Goal: Communication & Community: Answer question/provide support

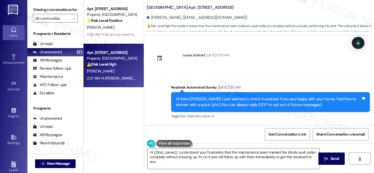
scroll to position [932, 0]
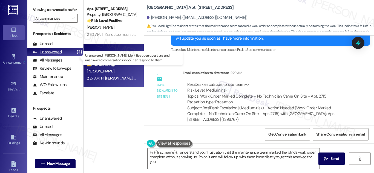
click at [55, 55] on div "Unanswered" at bounding box center [47, 52] width 29 height 6
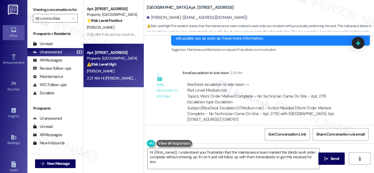
click at [129, 116] on div "Apt. 2103, 201 Hackberry St Property: Hackberry Ranch 🌟 Risk Level: Positive Th…" at bounding box center [113, 67] width 60 height 134
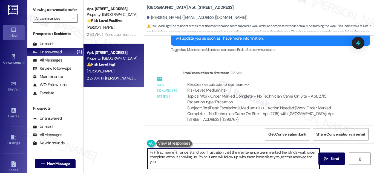
click at [162, 164] on textarea "Hi {{first_name}}, I understand your frustration that the maintenance team mark…" at bounding box center [233, 159] width 172 height 21
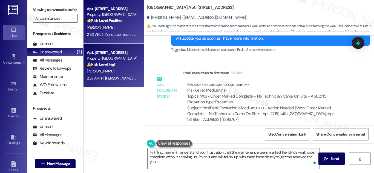
click at [108, 11] on div "Apt. 2103, 201 Hackberry St Property: Hackberry Ranch 🌟 Risk Level: Positive Th…" at bounding box center [112, 14] width 52 height 19
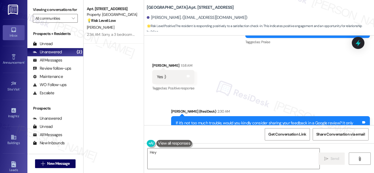
scroll to position [11866, 0]
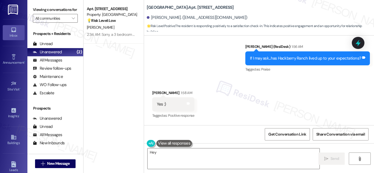
click at [115, 72] on div "Apt. 1804, 201 Hackberry St Property: Hackberry Ranch 💡 Risk Level: Low The res…" at bounding box center [113, 67] width 60 height 134
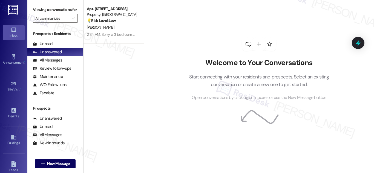
click at [166, 83] on div "Welcome to Your Conversations Start connecting with your residents and prospect…" at bounding box center [259, 86] width 230 height 173
click at [106, 70] on div "Apt. [STREET_ADDRESS] Property: [GEOGRAPHIC_DATA] 💡 Risk Level: Low The residen…" at bounding box center [113, 67] width 60 height 134
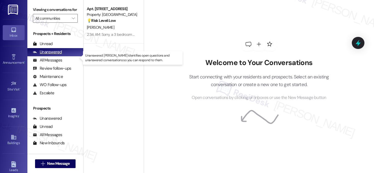
click at [52, 55] on div "Unanswered" at bounding box center [47, 52] width 29 height 6
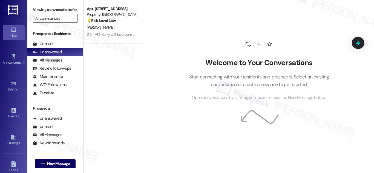
click at [111, 54] on div "Apt. [STREET_ADDRESS] Property: [GEOGRAPHIC_DATA] 💡 Risk Level: Low The residen…" at bounding box center [113, 67] width 60 height 134
drag, startPoint x: 143, startPoint y: 106, endPoint x: 110, endPoint y: 92, distance: 35.7
click at [144, 106] on div "Welcome to Your Conversations Start connecting with your residents and prospect…" at bounding box center [259, 86] width 230 height 173
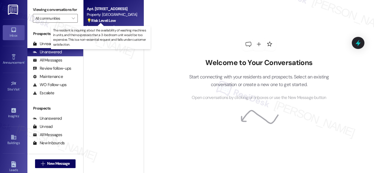
click at [115, 20] on strong "💡 Risk Level: Low" at bounding box center [101, 20] width 29 height 5
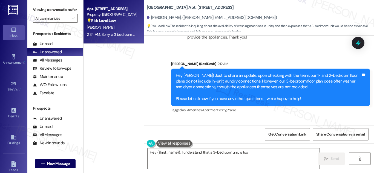
scroll to position [3553, 0]
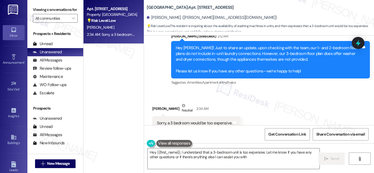
type textarea "Hey {{first_name}}, I understand that a 3-bedroom unit is too expensive. Let me…"
click at [210, 116] on div "Sorry, a 3 bedroom would be too expensive. Tags and notes" at bounding box center [196, 123] width 89 height 14
copy div "Sorry, a 3 bedroom would be too expensive. Tags and notes"
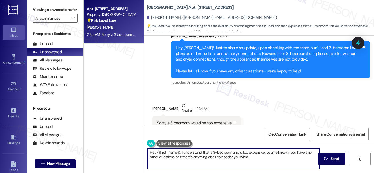
click at [268, 159] on textarea "Hey {{first_name}}, I understand that a 3-bedroom unit is too expensive. Let me…" at bounding box center [233, 159] width 172 height 21
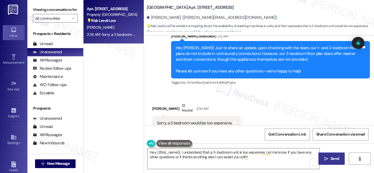
click at [333, 159] on span "Send" at bounding box center [334, 159] width 8 height 6
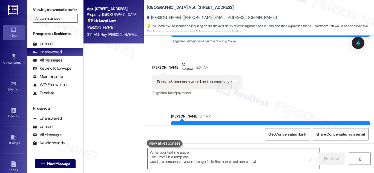
scroll to position [3596, 0]
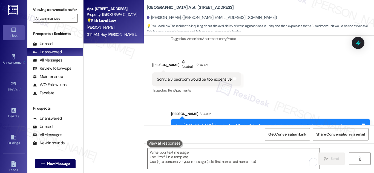
click at [157, 116] on div "Sent via SMS Sarah 3:14 AM Hey Cindy, I understand that a 3-bedroom unit is too…" at bounding box center [259, 121] width 230 height 44
click at [217, 123] on div "Hey Cindy, I understand that a 3-bedroom unit is too expensive. Let me know if …" at bounding box center [268, 129] width 185 height 12
drag, startPoint x: 229, startPoint y: 131, endPoint x: 229, endPoint y: 128, distance: 3.0
click at [229, 128] on div "Get Conversation Link Share Conversation via email" at bounding box center [259, 134] width 230 height 18
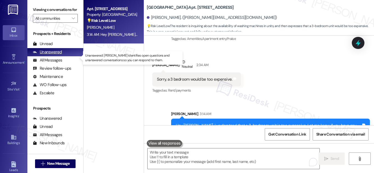
click at [54, 55] on div "Unanswered" at bounding box center [47, 52] width 29 height 6
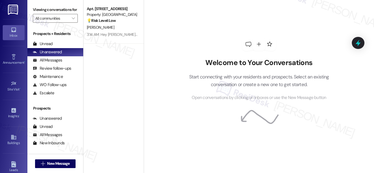
click at [116, 80] on div "Apt. 1804, 201 Hackberry St Property: Hackberry Ranch 💡 Risk Level: Low The res…" at bounding box center [113, 67] width 60 height 134
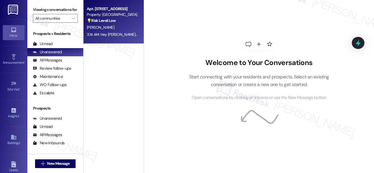
click at [109, 21] on strong "💡 Risk Level: Low" at bounding box center [101, 20] width 29 height 5
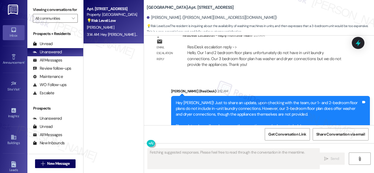
scroll to position [3604, 0]
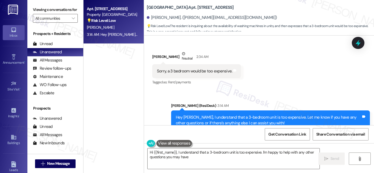
type textarea "Hi {{first_name}}, I understand that a 3-bedroom unit is too expensive. I'm hap…"
click at [372, 125] on div "Get Conversation Link Share Conversation via email" at bounding box center [259, 134] width 230 height 18
click at [371, 124] on div "Sent via SMS Sarah (ResiDesk) 3:14 AM Hey Cindy, I understand that a 3-bedroom …" at bounding box center [270, 121] width 207 height 44
